Goal: Register for event/course

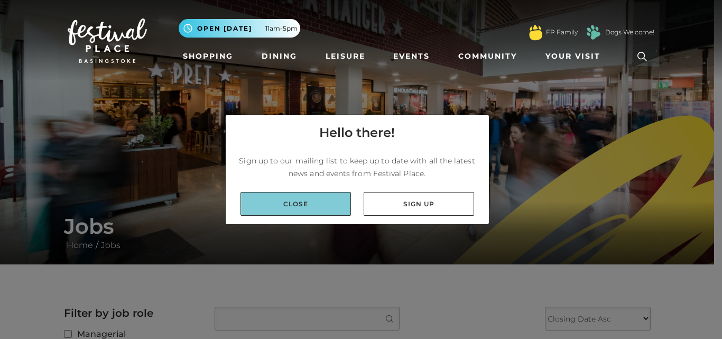
click at [278, 193] on link "Close" at bounding box center [296, 204] width 110 height 24
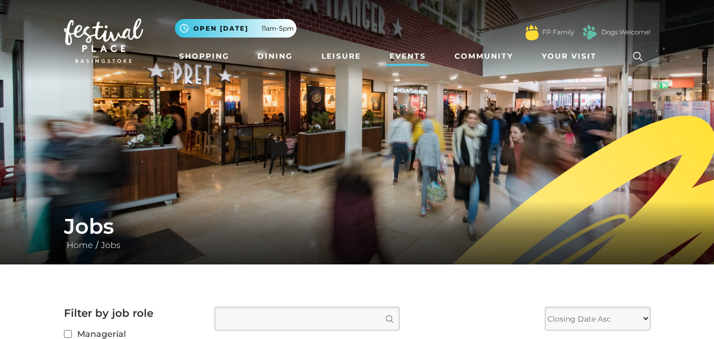
click at [422, 52] on link "Events" at bounding box center [407, 57] width 45 height 20
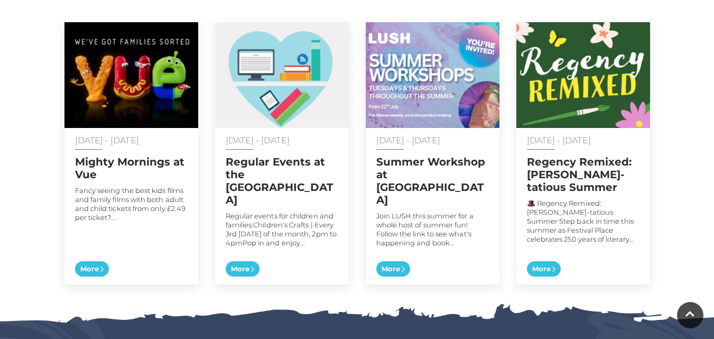
scroll to position [556, 0]
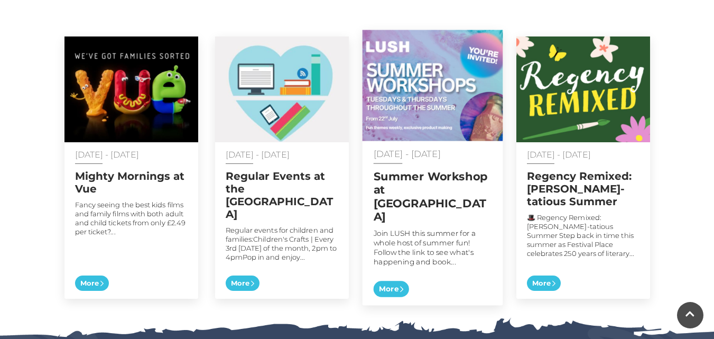
click at [384, 281] on span "More" at bounding box center [390, 289] width 35 height 16
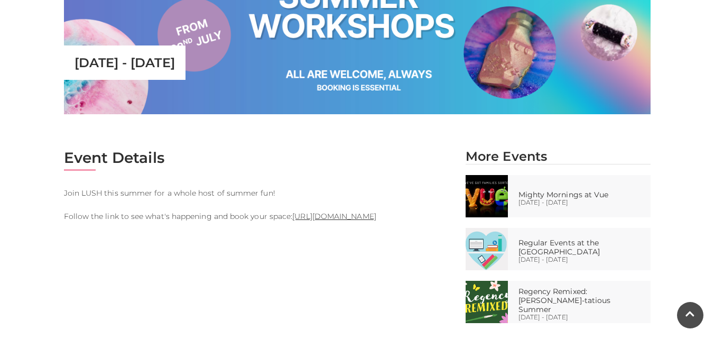
scroll to position [416, 0]
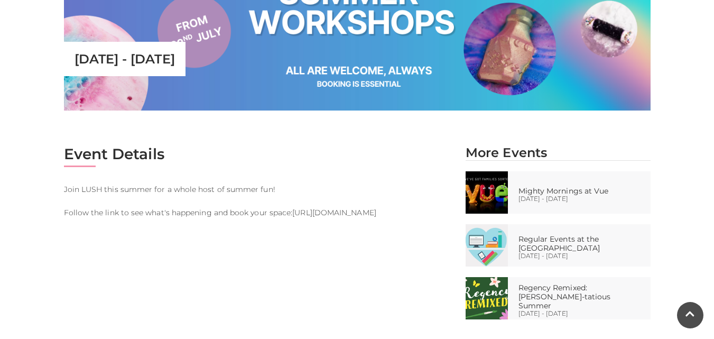
click at [326, 212] on link "https://www.eventbrite.com/d/united-kingdom--basingstoke/lush-basingstoke/" at bounding box center [334, 213] width 84 height 10
